Goal: Navigation & Orientation: Find specific page/section

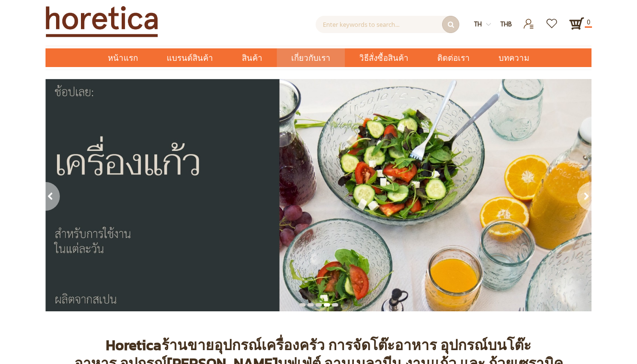
click at [312, 56] on span "เกี่ยวกับเรา" at bounding box center [310, 58] width 39 height 20
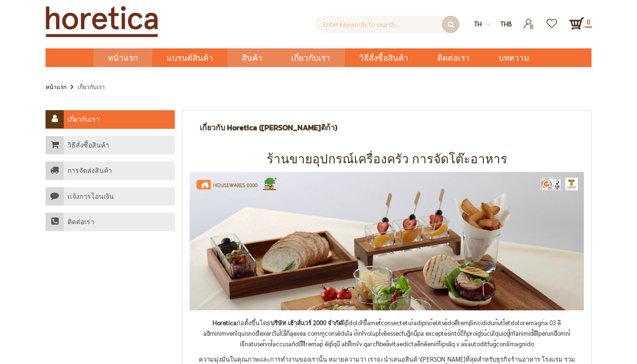
click at [132, 56] on span "หน้าแรก" at bounding box center [123, 58] width 30 height 12
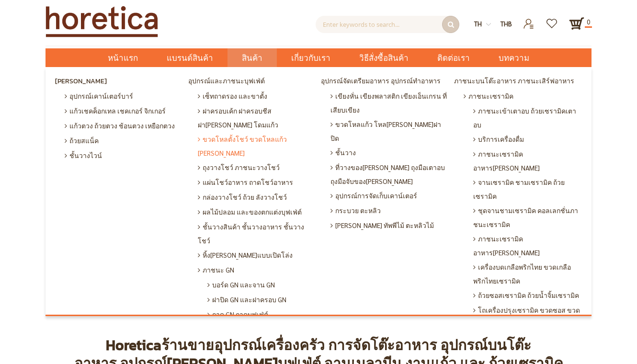
click at [257, 141] on span "ขวดโหลตั้งโชว์ ขวดโหลแก้ว [PERSON_NAME]" at bounding box center [257, 146] width 119 height 28
